Goal: Information Seeking & Learning: Learn about a topic

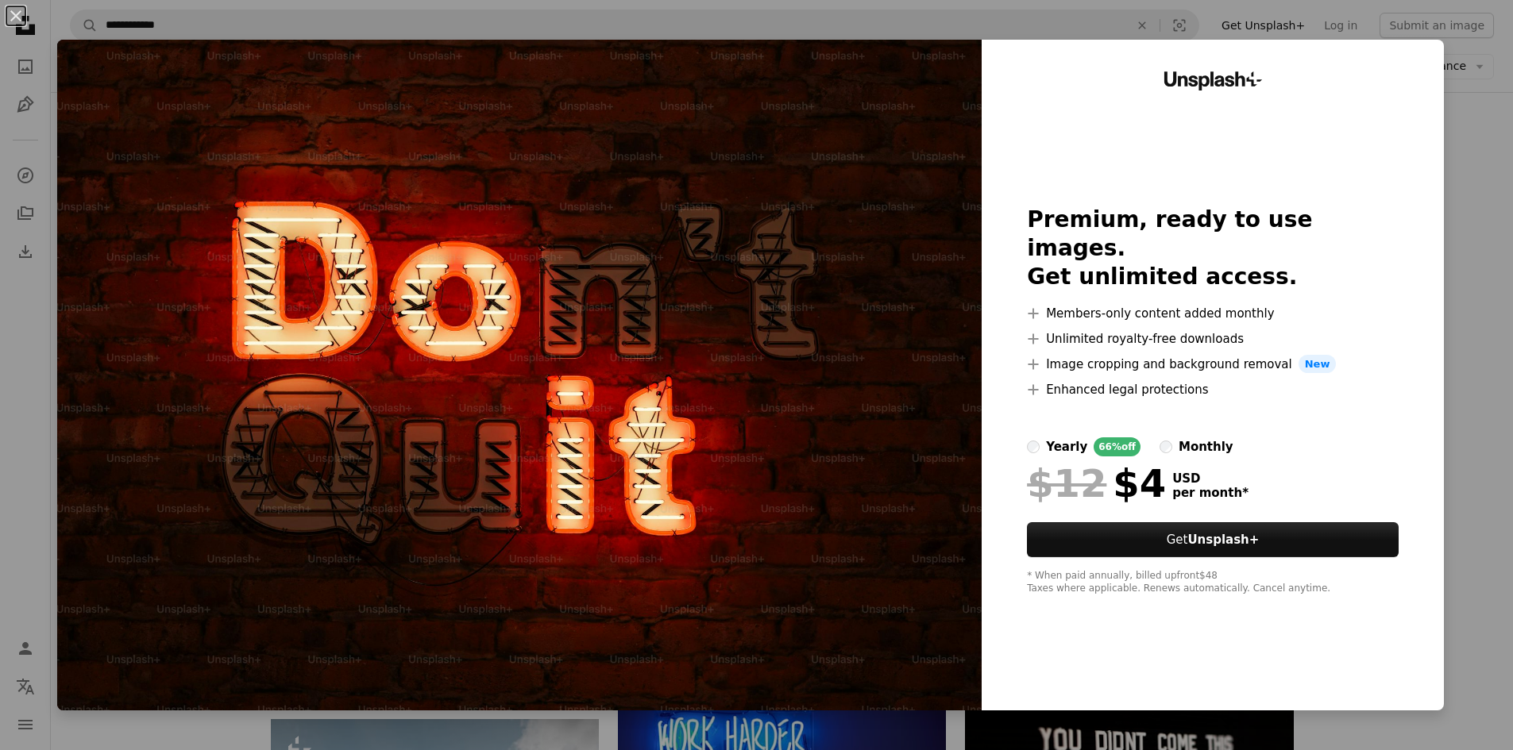
scroll to position [874, 0]
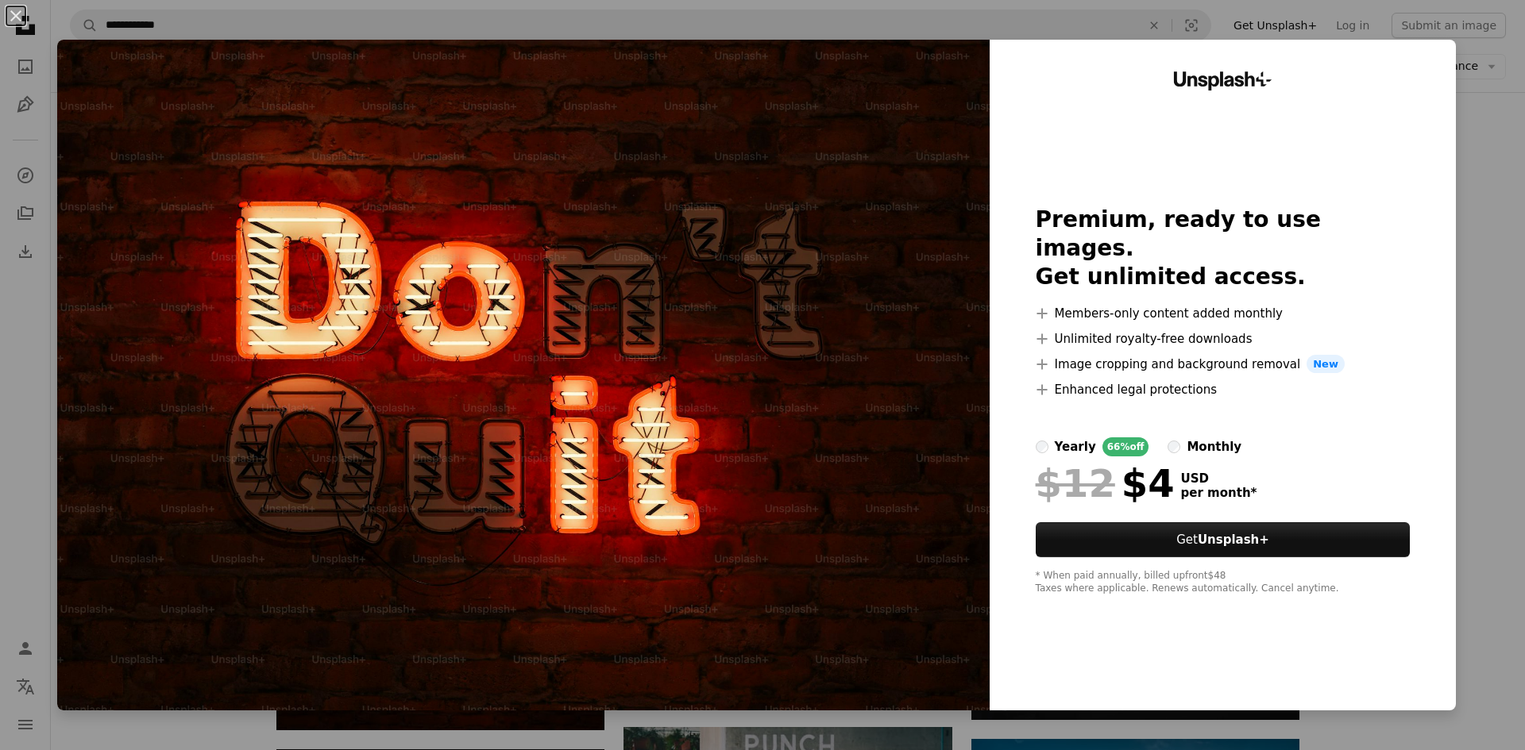
click at [1464, 128] on div "An X shape Unsplash+ Premium, ready to use images. Get unlimited access. A plus…" at bounding box center [762, 375] width 1525 height 750
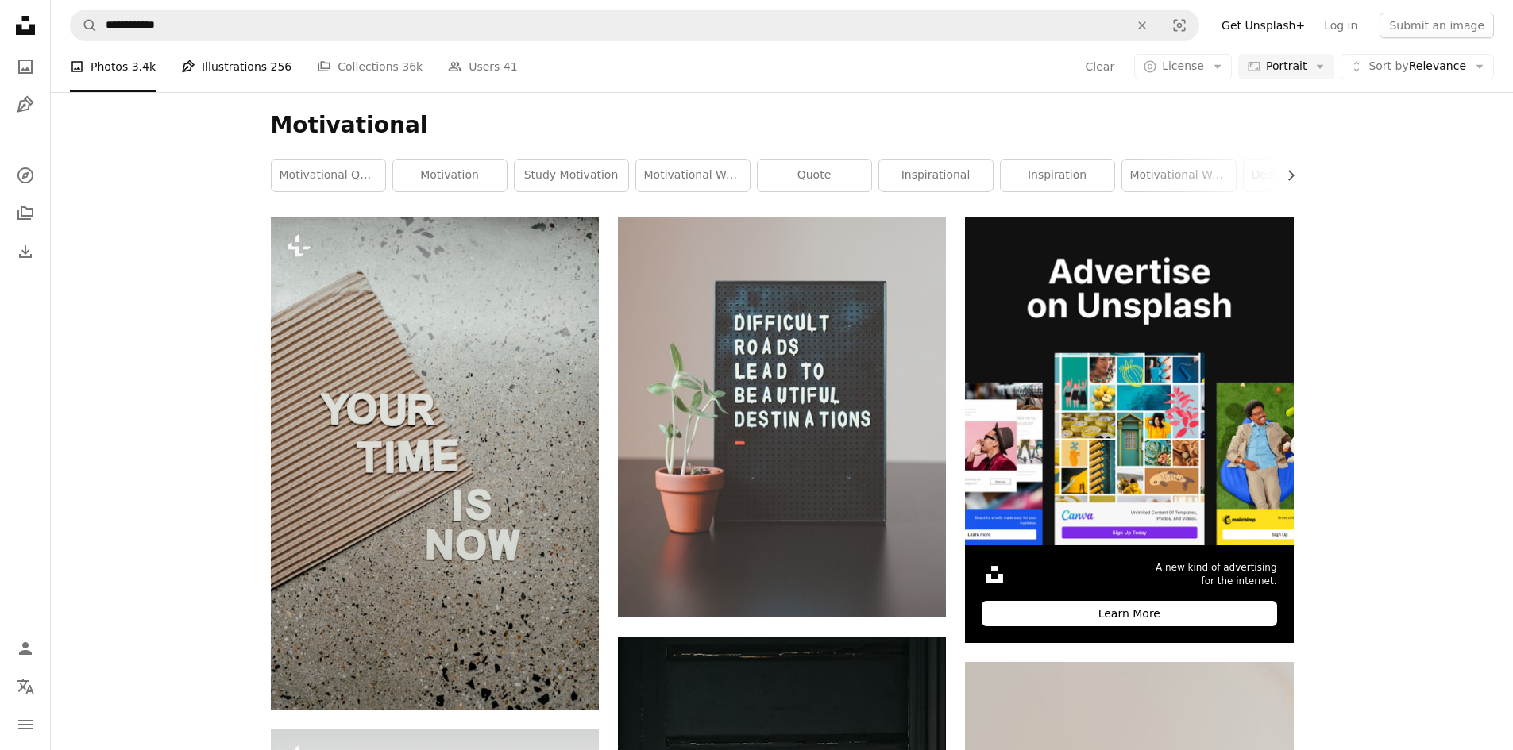
click at [246, 65] on link "Pen Tool Illustrations 256" at bounding box center [236, 66] width 110 height 51
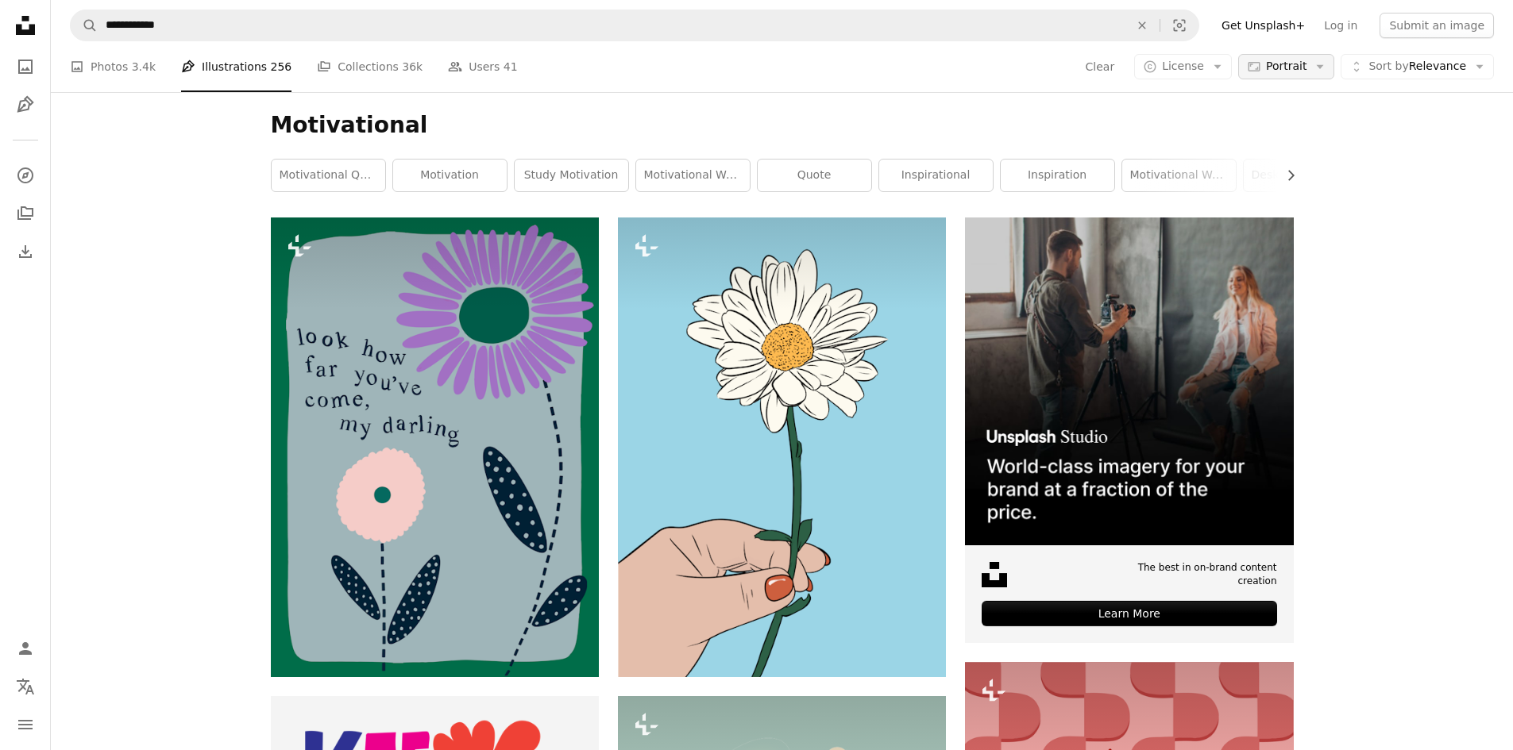
click at [1298, 69] on span "Portrait" at bounding box center [1286, 67] width 41 height 16
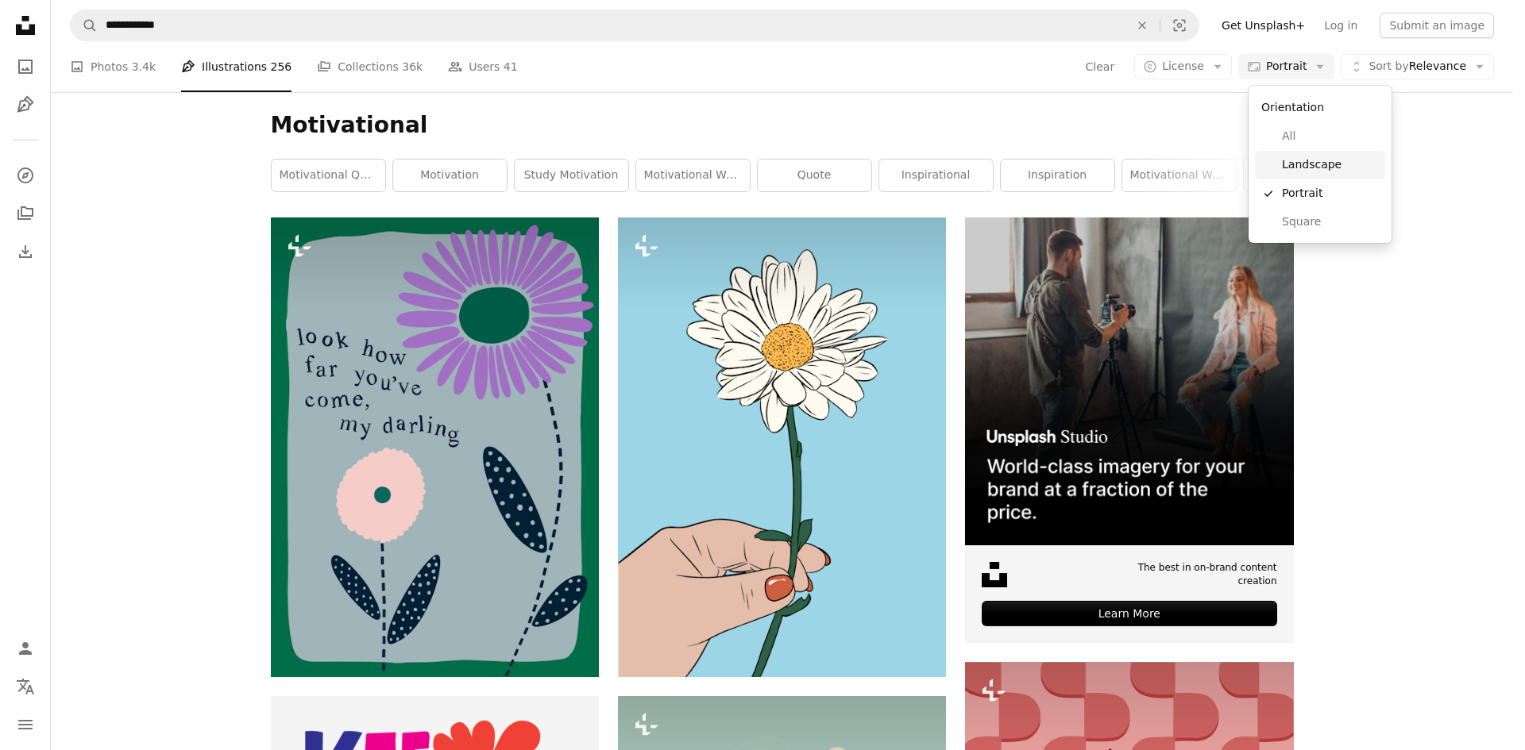
click at [1302, 165] on span "Landscape" at bounding box center [1330, 165] width 97 height 16
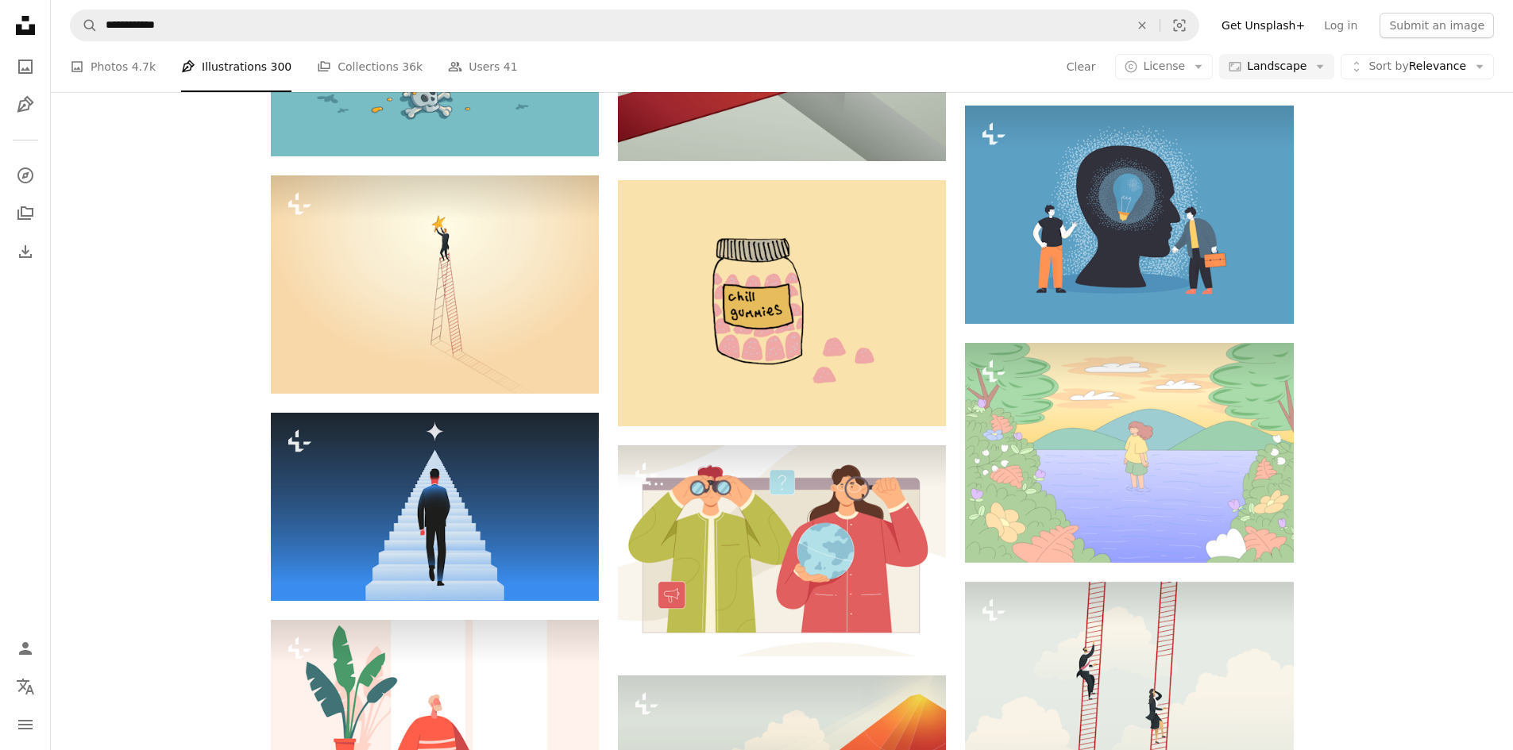
scroll to position [556, 0]
